Goal: Transaction & Acquisition: Download file/media

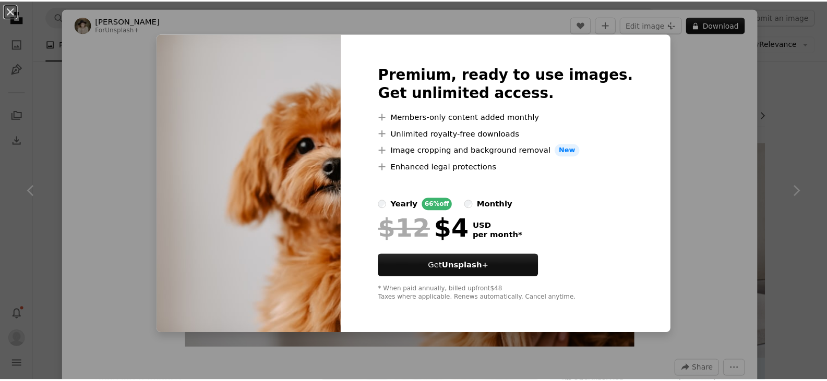
scroll to position [522, 0]
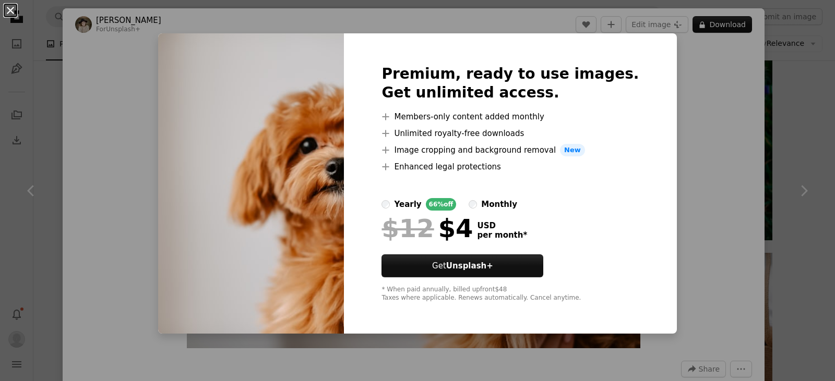
click at [6, 8] on button "An X shape" at bounding box center [10, 10] width 13 height 13
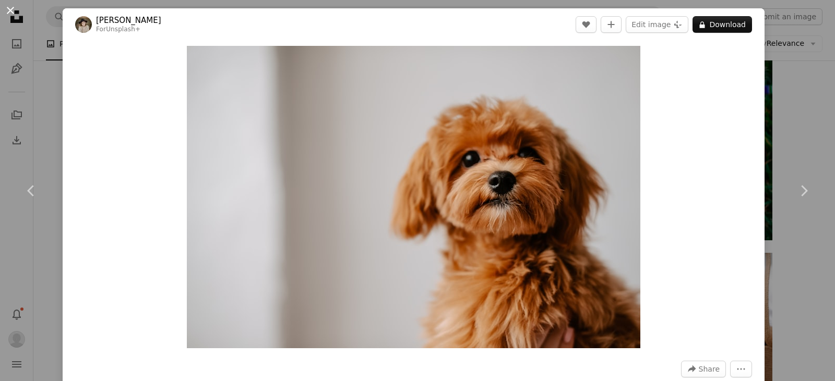
click at [16, 8] on button "An X shape" at bounding box center [10, 10] width 13 height 13
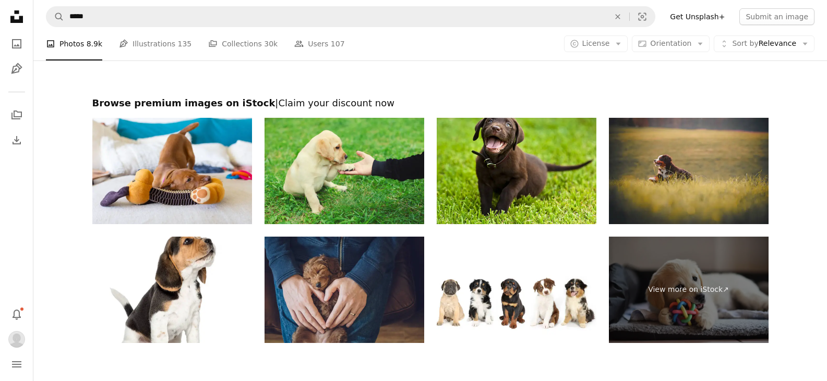
scroll to position [1830, 0]
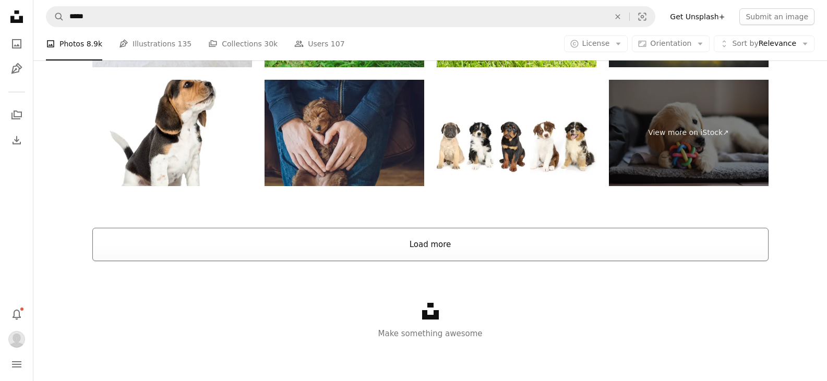
click at [457, 240] on button "Load more" at bounding box center [430, 244] width 676 height 33
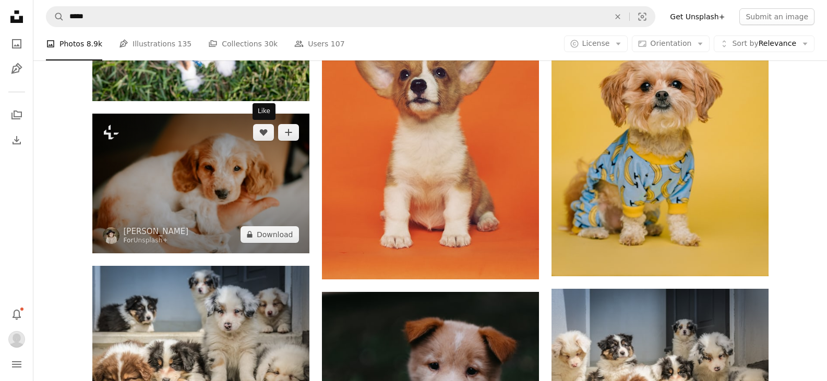
scroll to position [1087, 0]
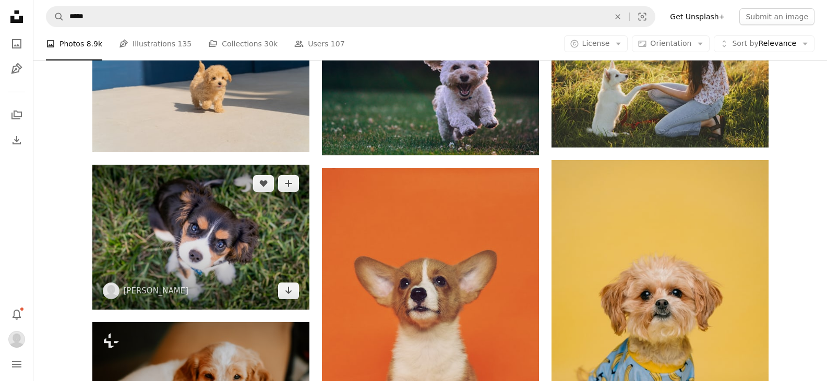
click at [265, 221] on img at bounding box center [200, 237] width 217 height 145
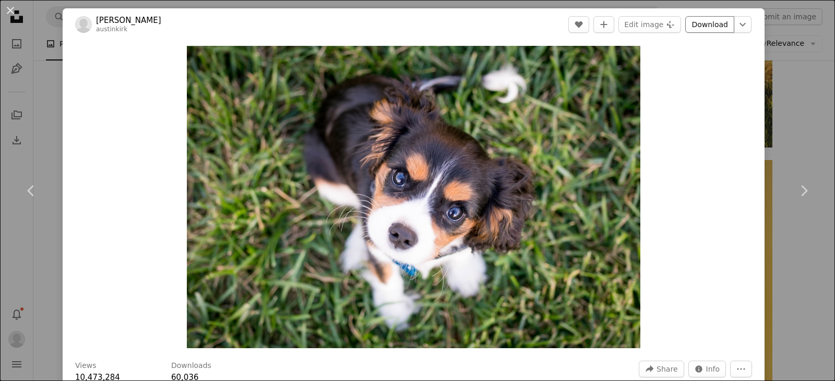
click at [696, 28] on link "Download" at bounding box center [709, 24] width 49 height 17
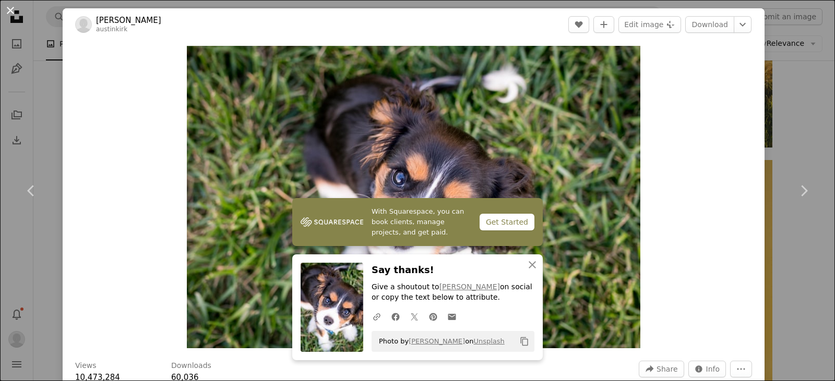
click at [10, 14] on button "An X shape" at bounding box center [10, 10] width 13 height 13
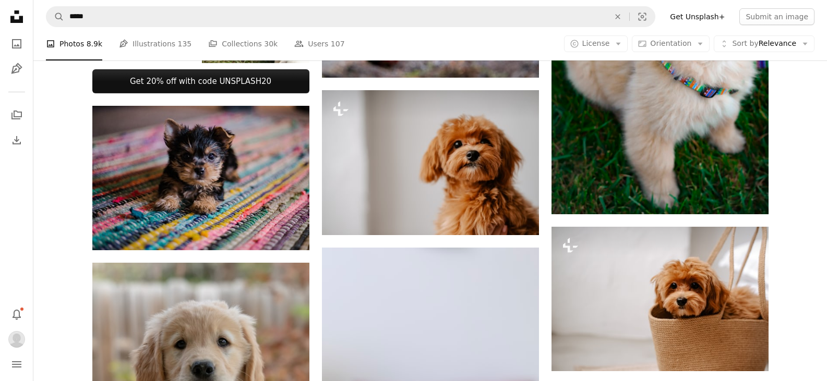
scroll to position [461, 0]
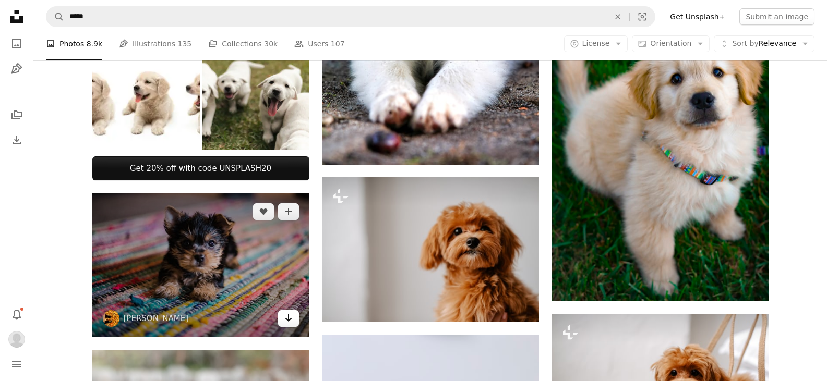
click at [290, 319] on icon "Download" at bounding box center [288, 318] width 7 height 7
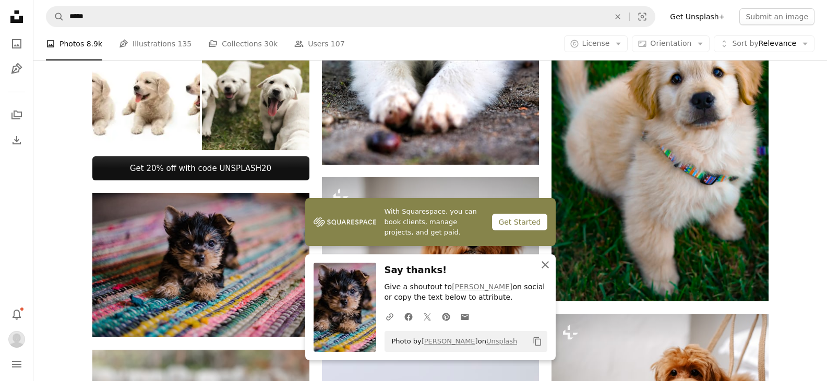
click at [542, 269] on icon "An X shape" at bounding box center [545, 265] width 13 height 13
